Goal: Information Seeking & Learning: Learn about a topic

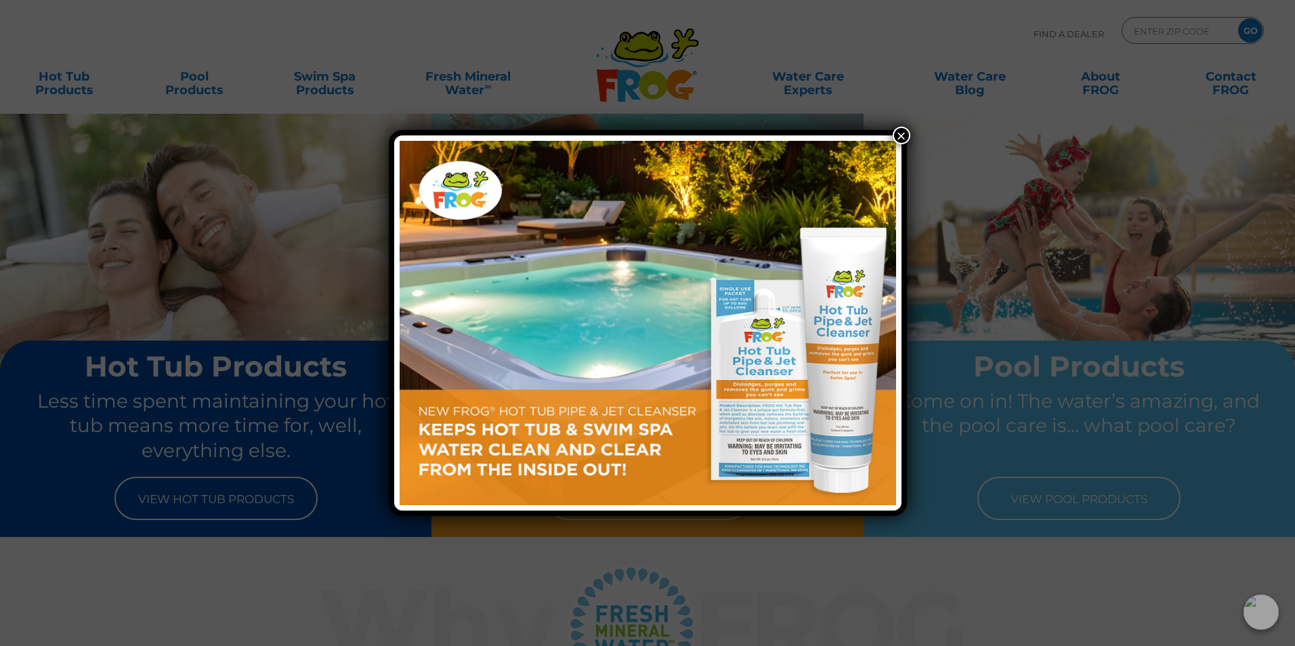
click at [903, 133] on button "×" at bounding box center [902, 136] width 18 height 18
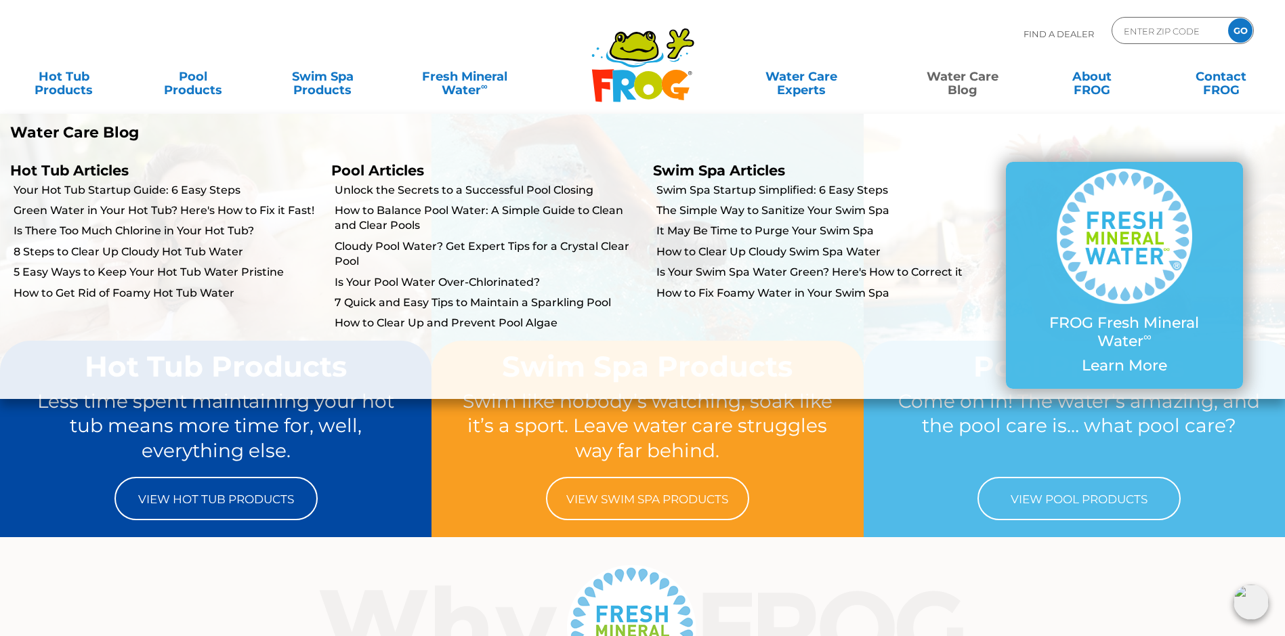
click at [960, 88] on link "Water Care Blog" at bounding box center [962, 76] width 101 height 27
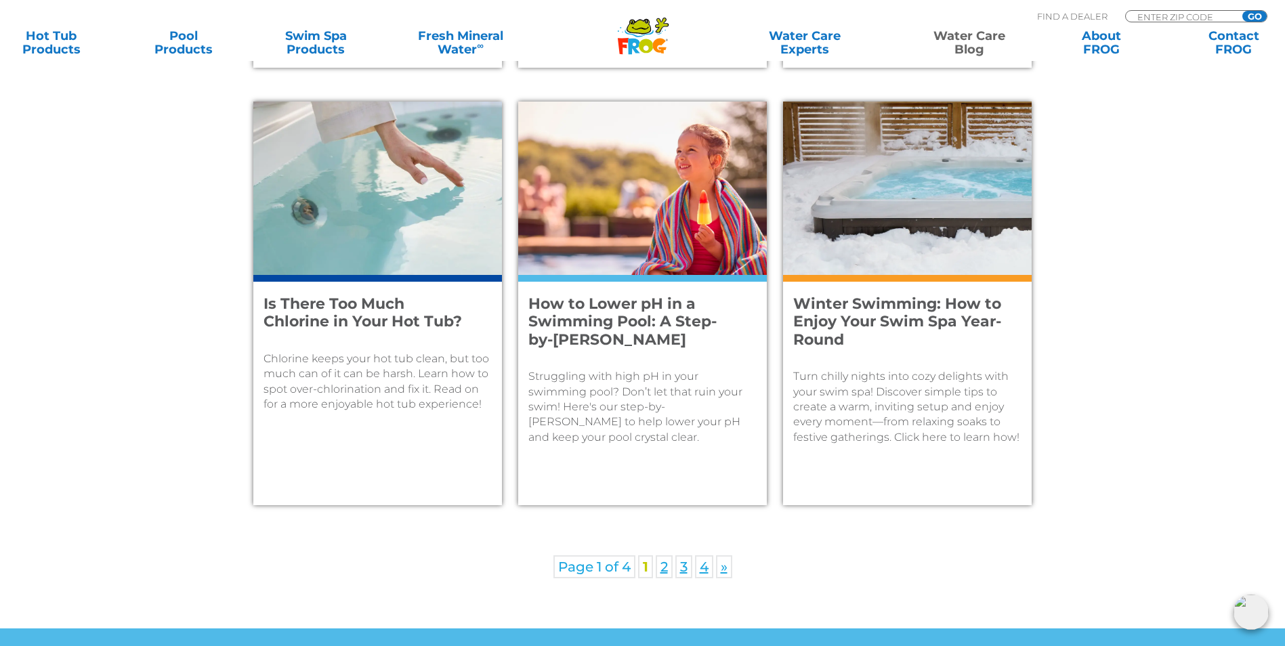
scroll to position [1896, 0]
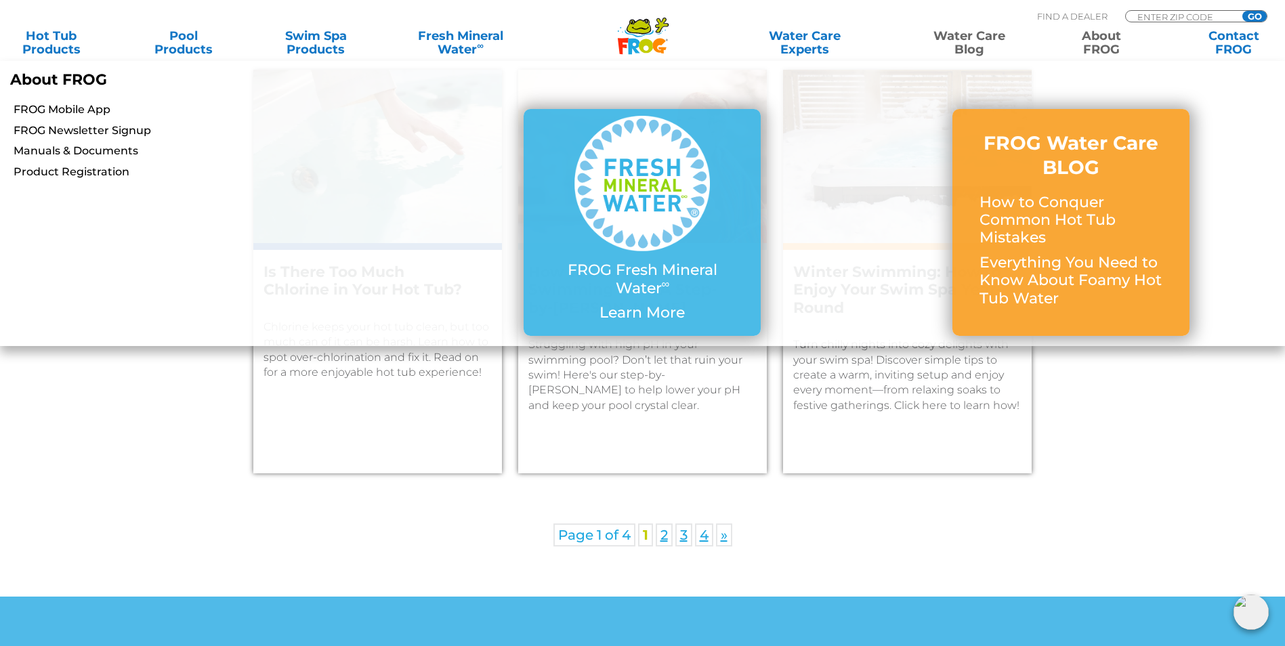
click at [1113, 49] on link "About FROG" at bounding box center [1101, 42] width 103 height 27
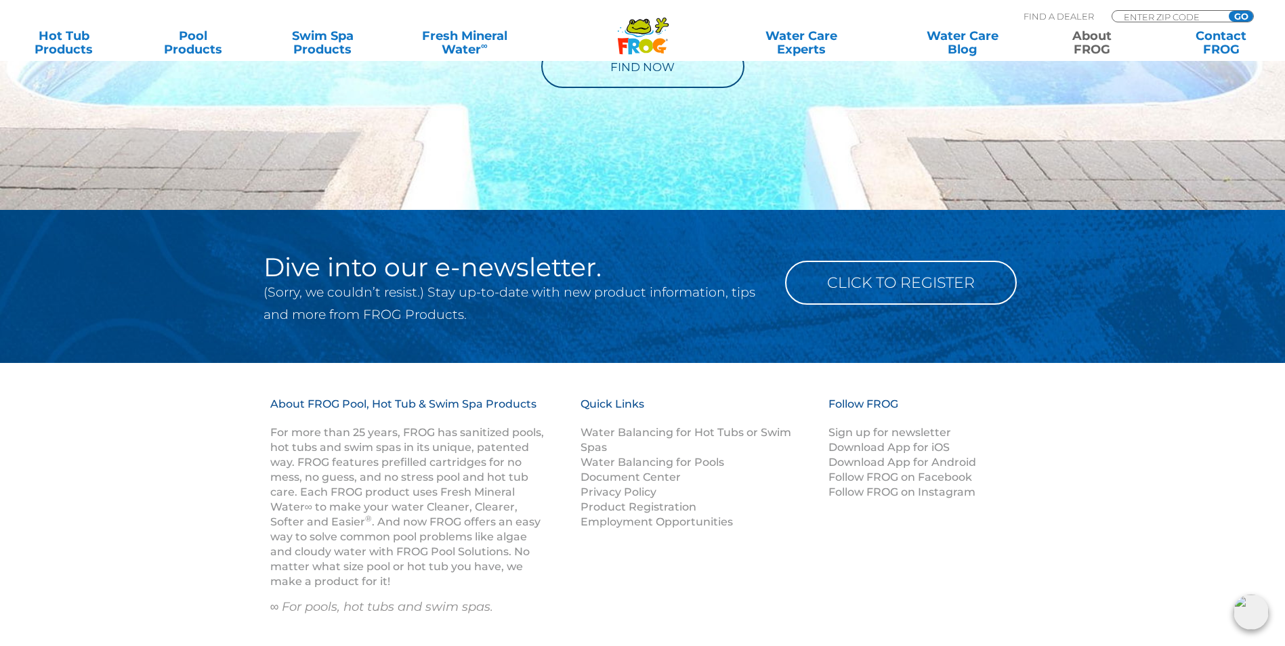
scroll to position [2303, 0]
